Goal: Find specific page/section: Find specific page/section

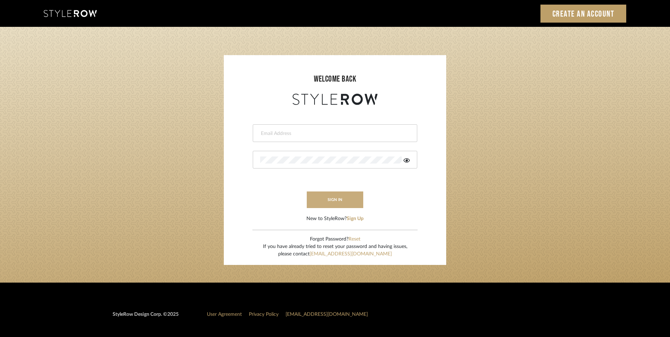
type input "eman@perspective-interiors.com"
click at [338, 195] on button "sign in" at bounding box center [335, 199] width 57 height 17
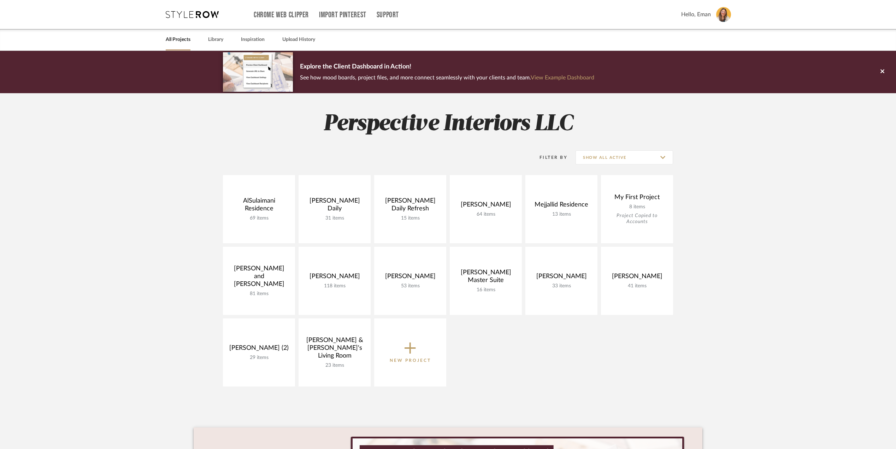
click at [750, 171] on project-collections "Explore the Client Dashboard in Action! See how mood boards, project files, and…" at bounding box center [448, 317] width 896 height 532
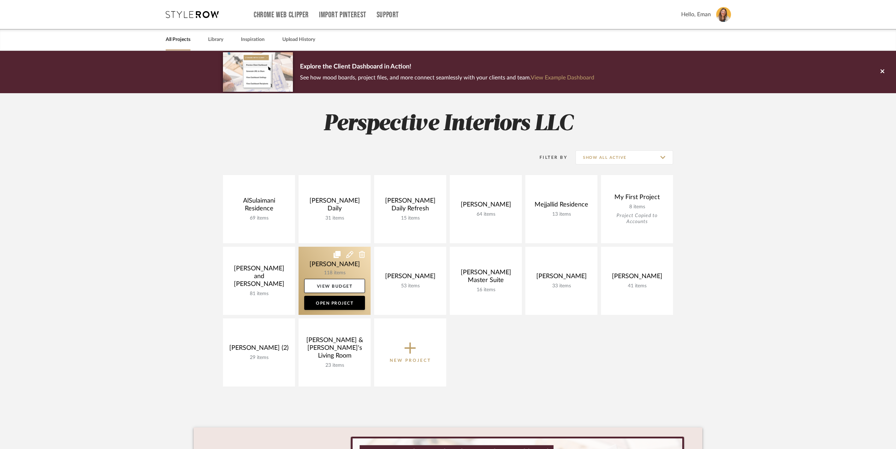
click at [319, 263] on link at bounding box center [335, 281] width 72 height 68
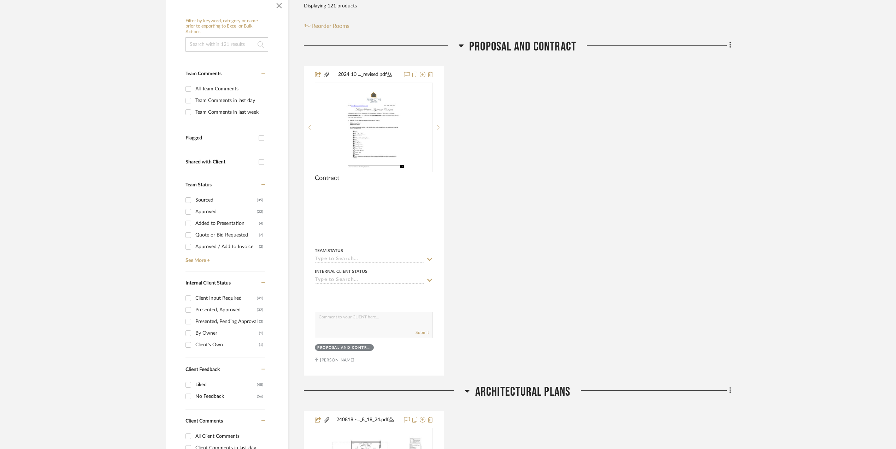
scroll to position [188, 0]
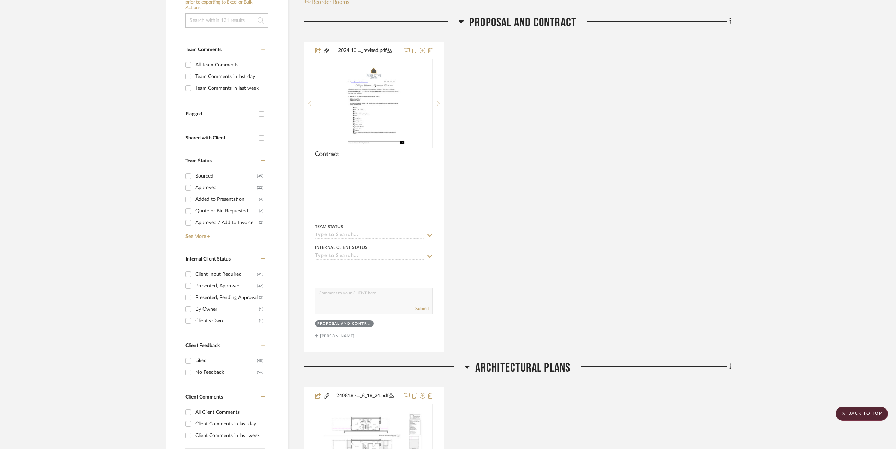
click at [461, 20] on icon at bounding box center [461, 21] width 5 height 8
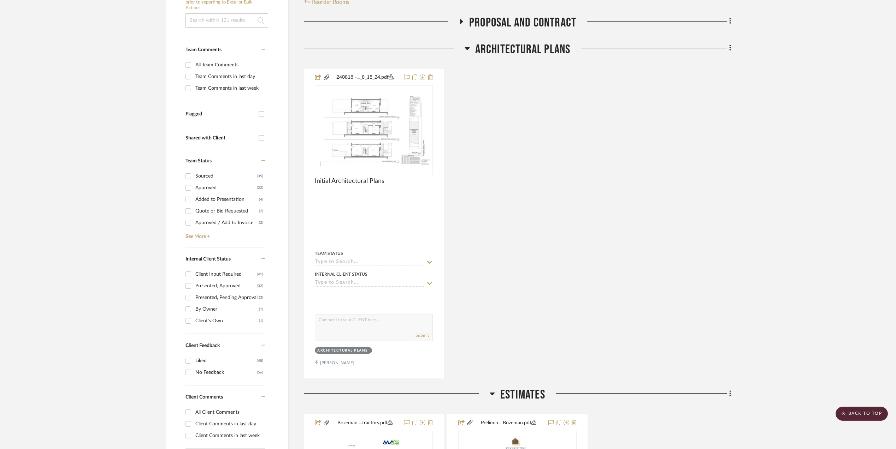
click at [467, 48] on icon at bounding box center [467, 48] width 5 height 3
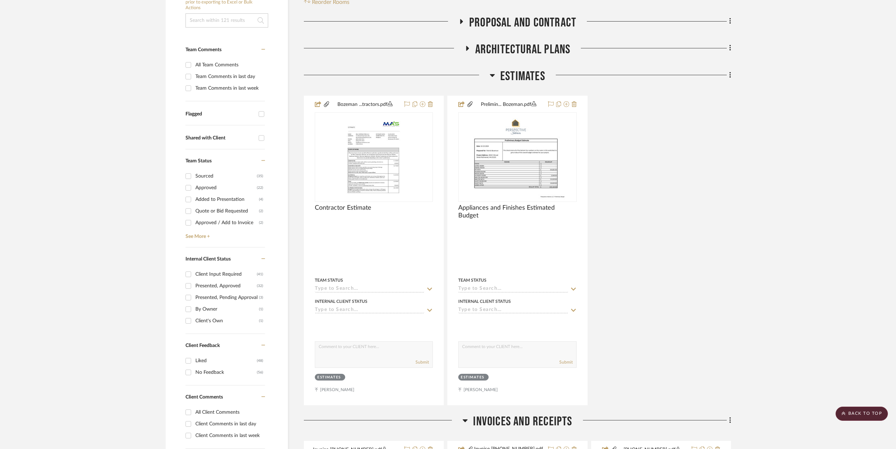
click at [491, 76] on icon at bounding box center [492, 75] width 5 height 3
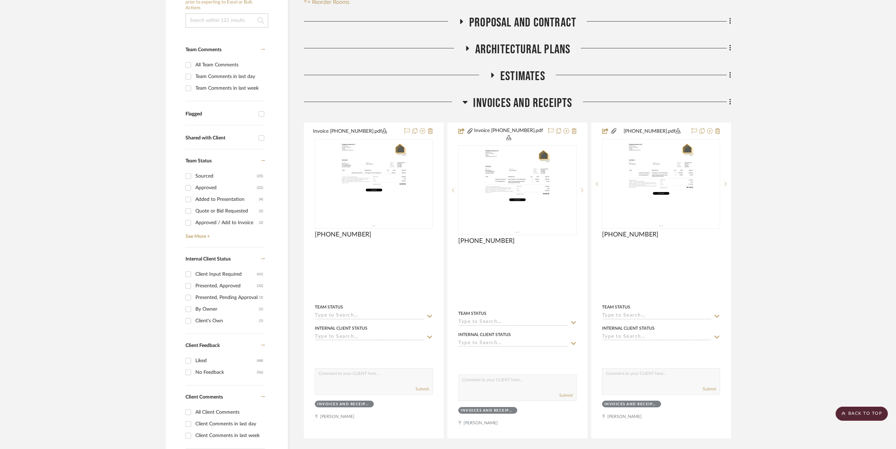
click at [466, 102] on icon at bounding box center [465, 102] width 5 height 3
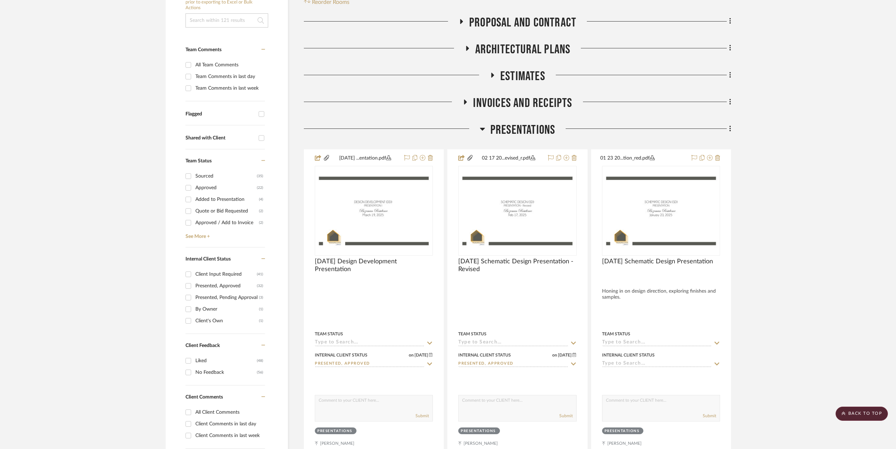
click at [481, 129] on icon at bounding box center [482, 129] width 5 height 3
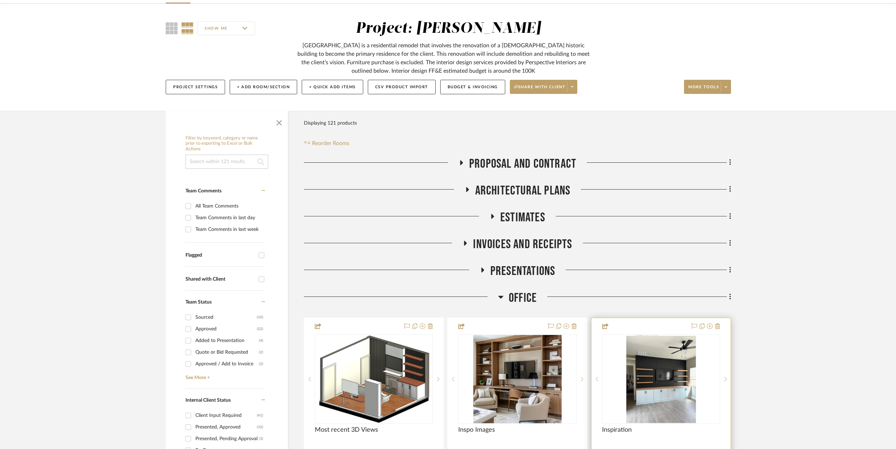
scroll to position [141, 0]
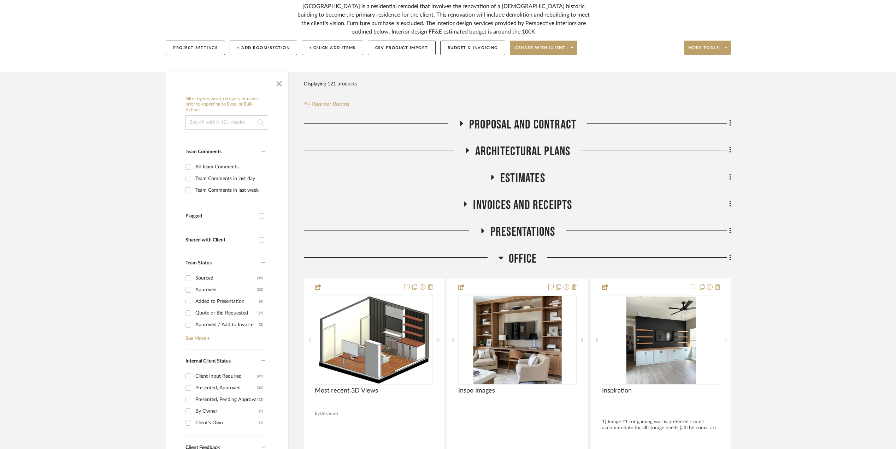
scroll to position [94, 0]
